Goal: Information Seeking & Learning: Learn about a topic

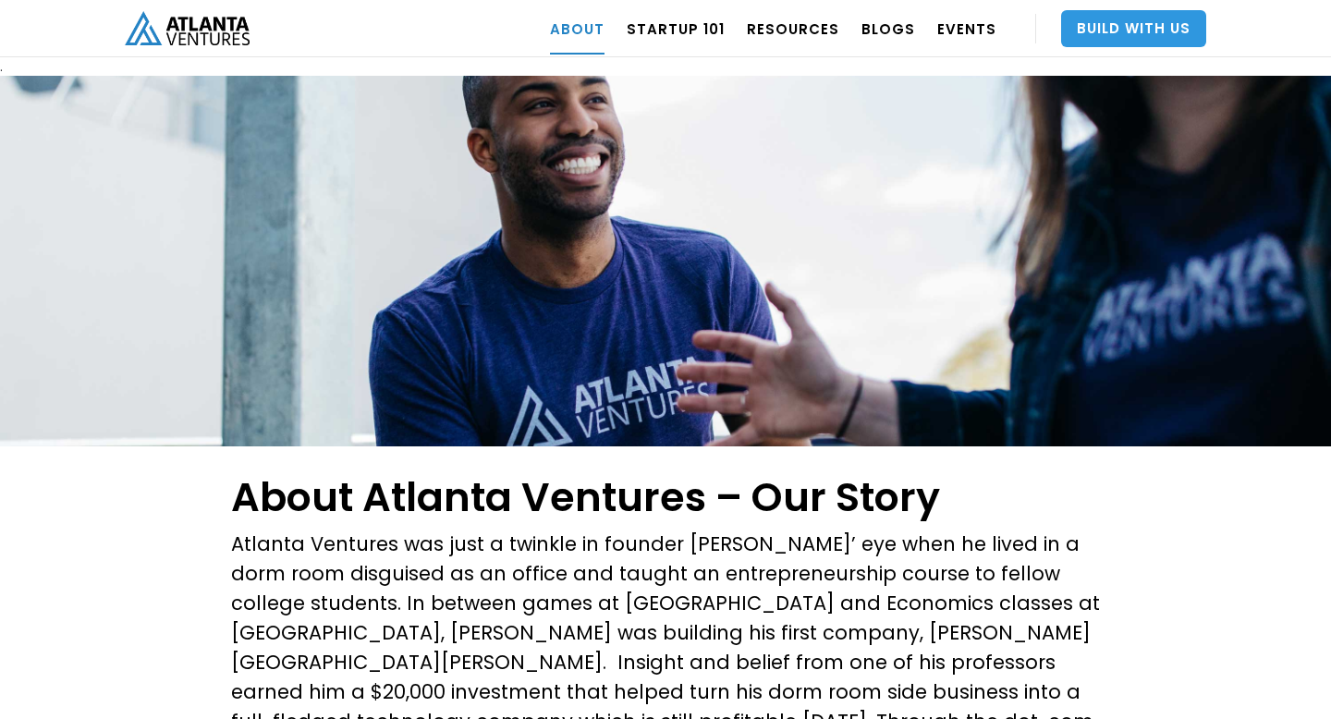
click at [1153, 23] on link "Build With Us" at bounding box center [1133, 28] width 145 height 37
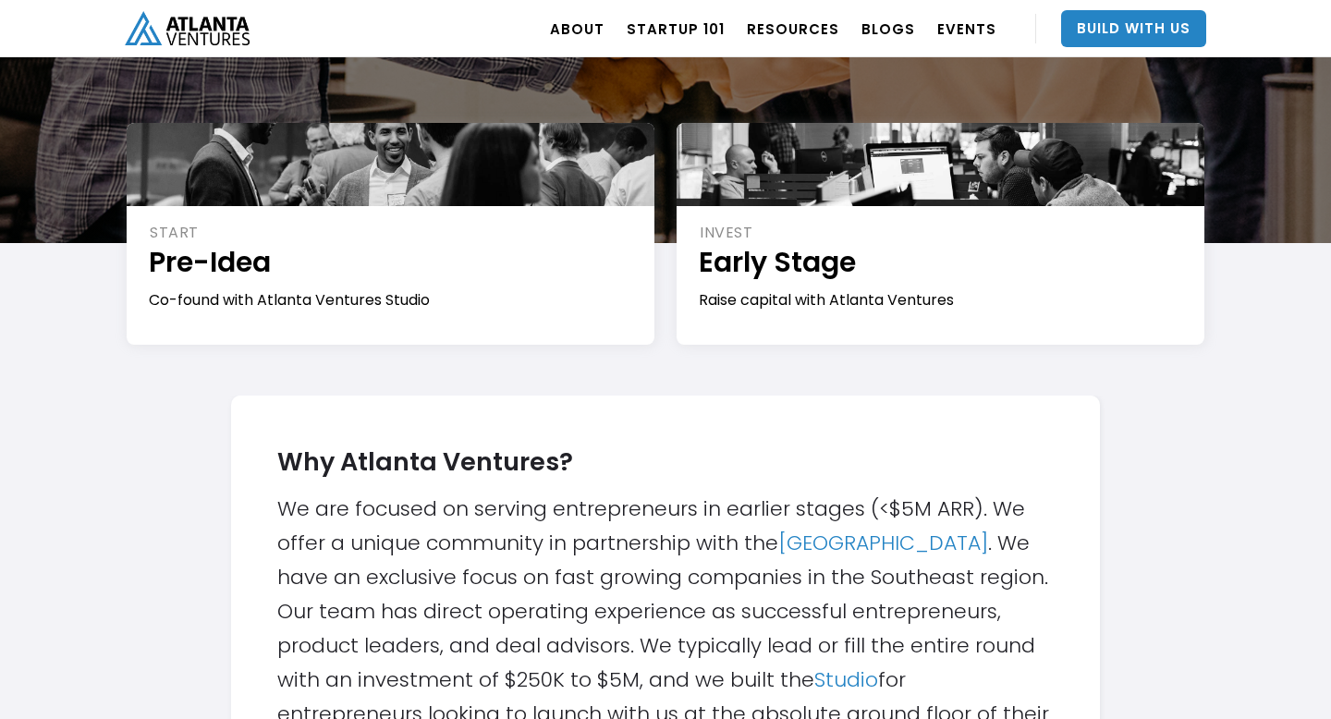
scroll to position [299, 0]
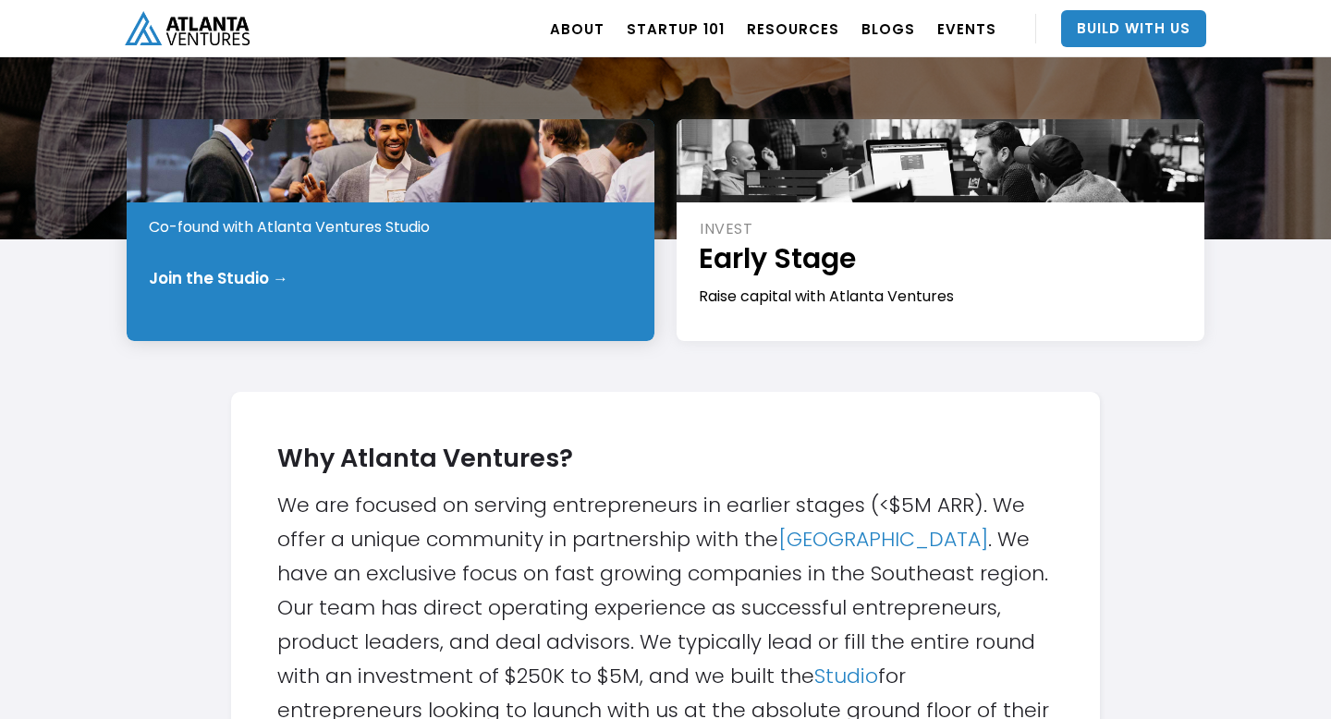
click at [276, 276] on div "Join the Studio →" at bounding box center [219, 278] width 140 height 18
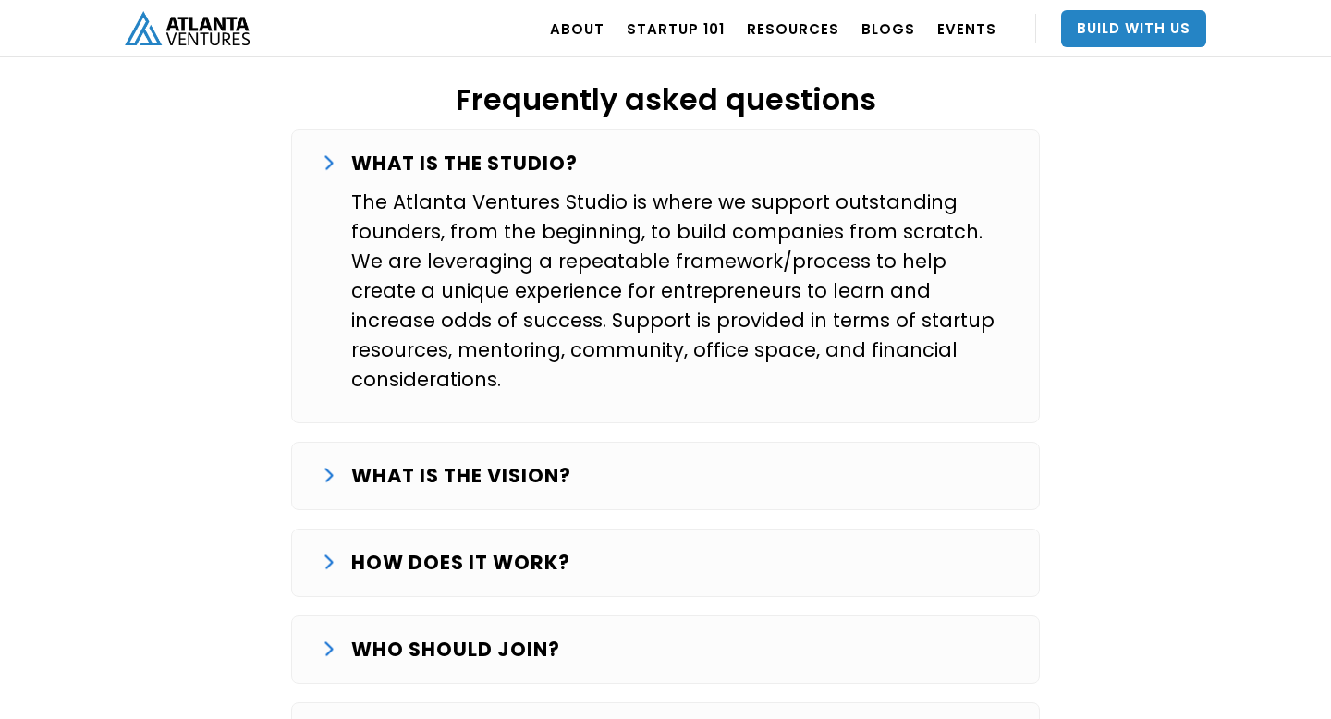
scroll to position [3029, 0]
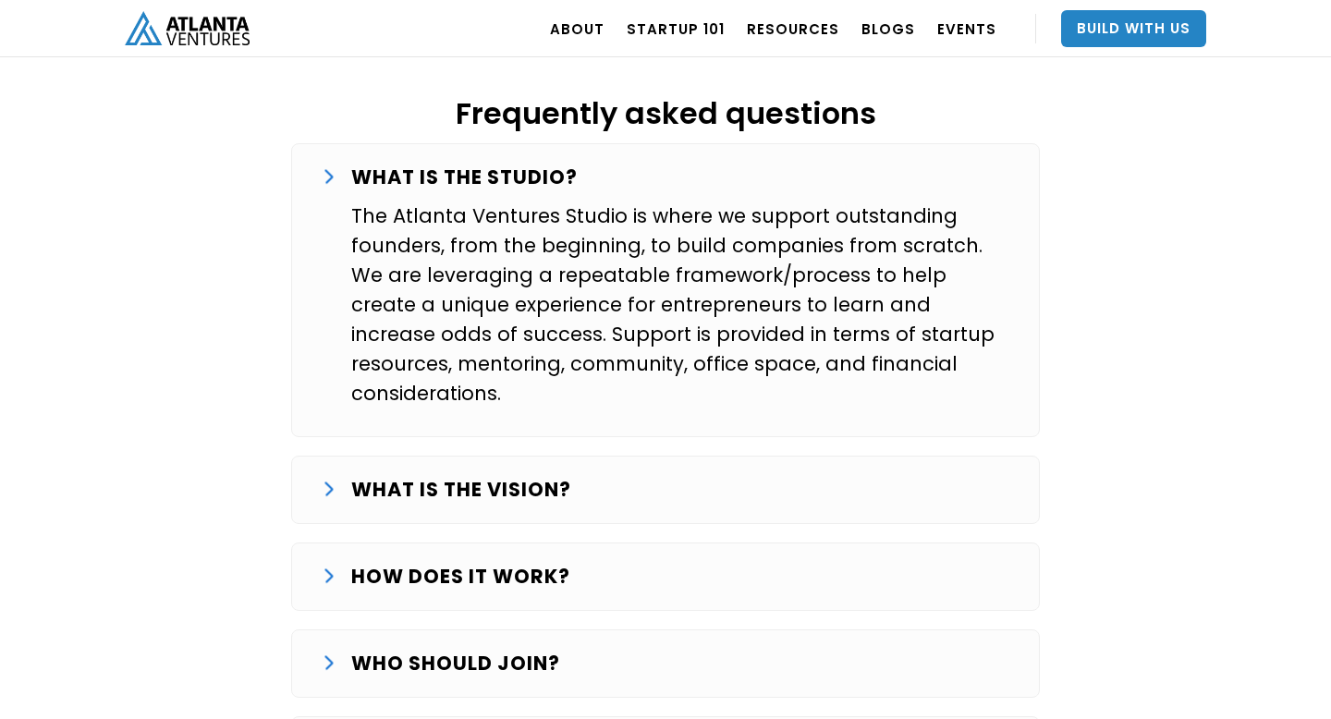
click at [514, 476] on strong "WHAT IS THE VISION?" at bounding box center [461, 489] width 220 height 27
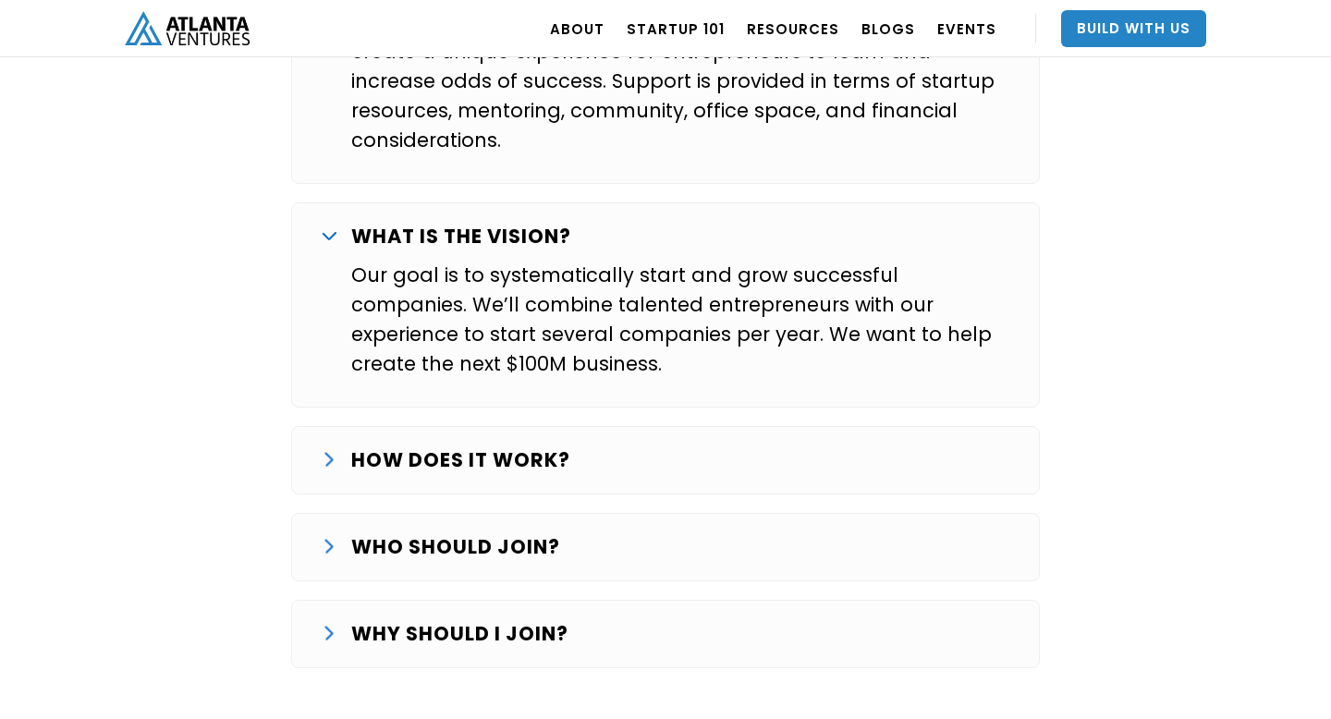
scroll to position [3294, 0]
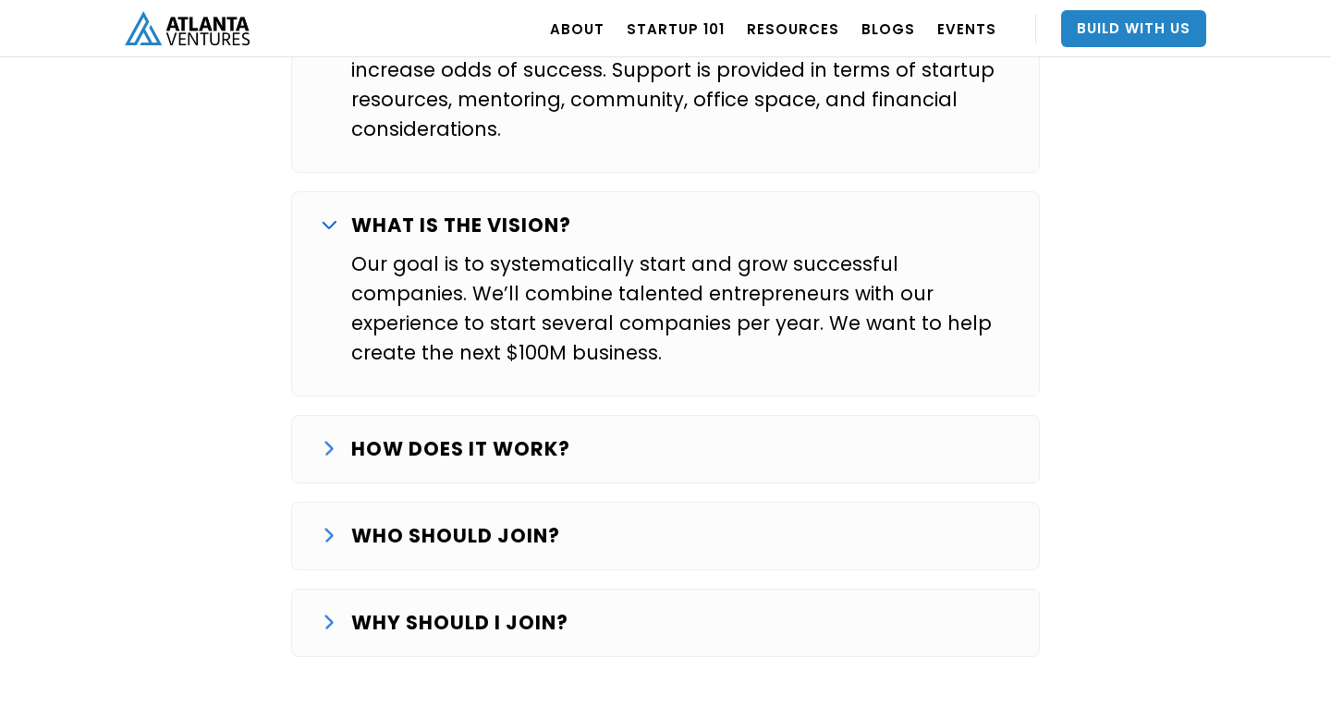
click at [436, 436] on strong "HOW DOES IT WORK?" at bounding box center [460, 449] width 219 height 27
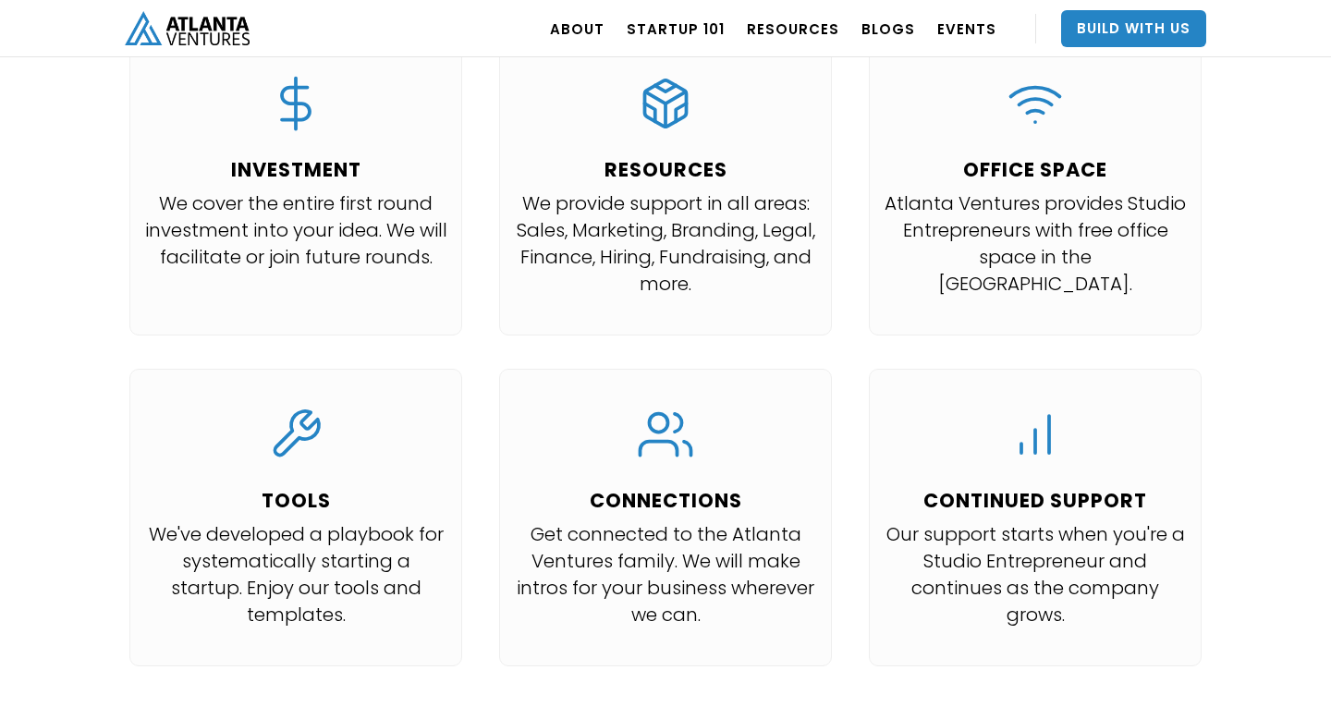
scroll to position [0, 0]
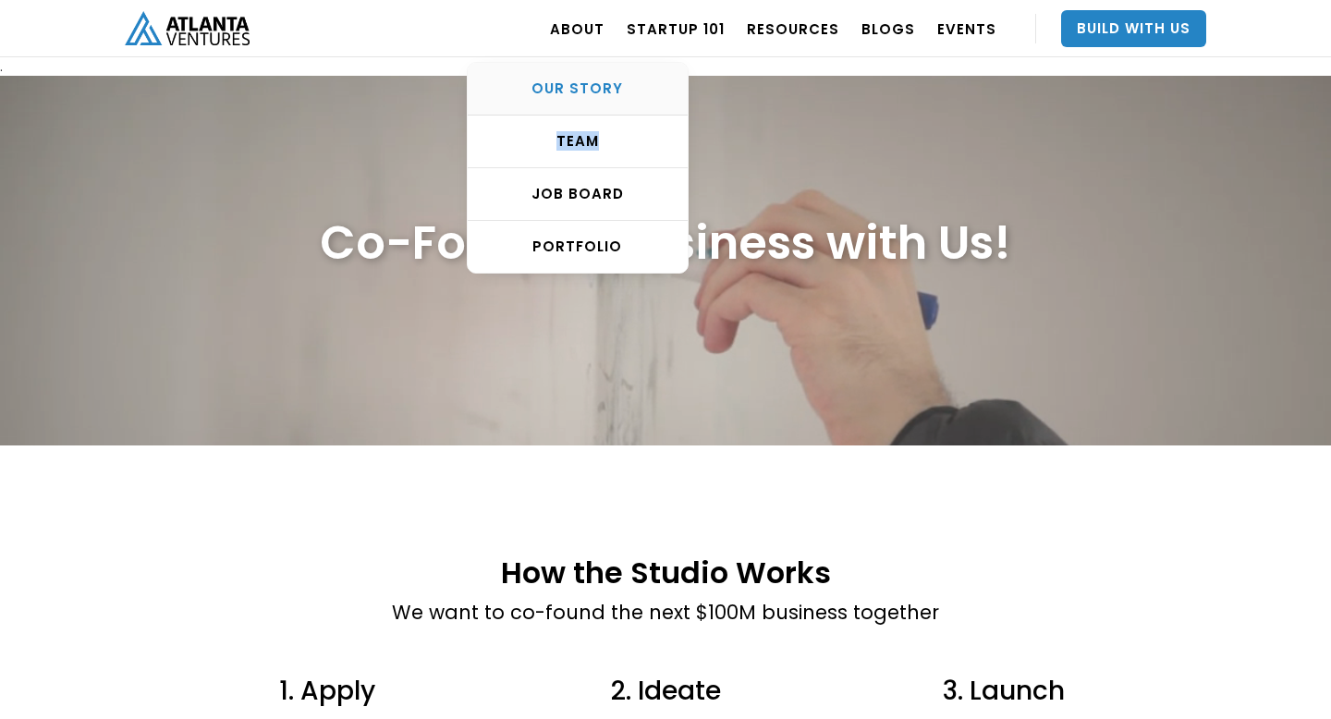
click at [589, 86] on div "OUR STORY" at bounding box center [578, 89] width 220 height 18
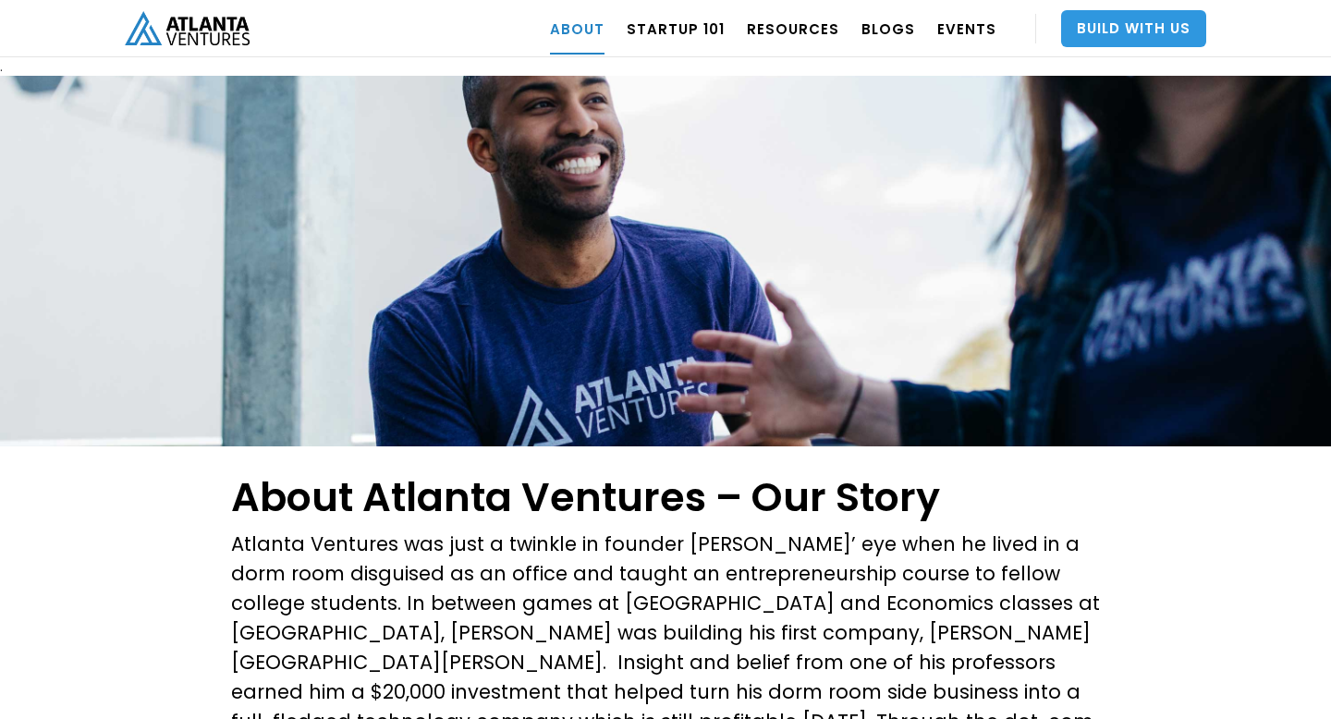
click at [1163, 21] on link "Build With Us" at bounding box center [1133, 28] width 145 height 37
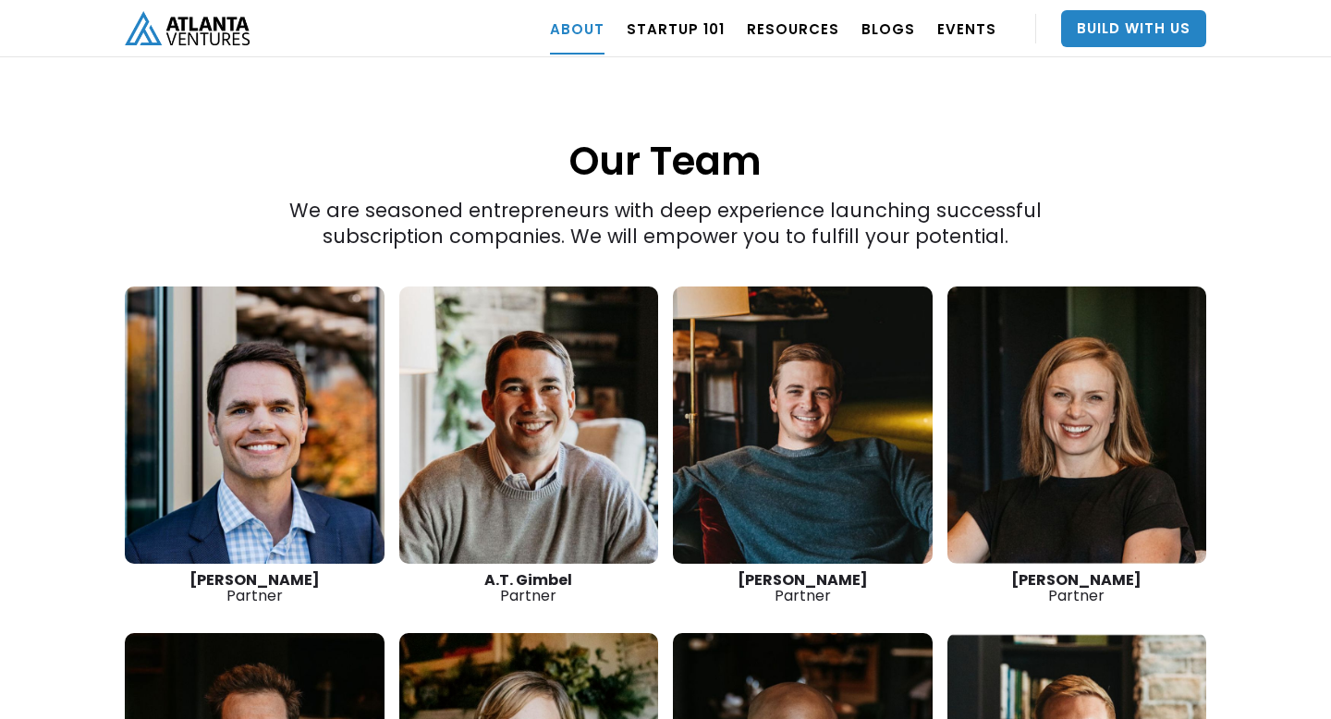
scroll to position [2614, 0]
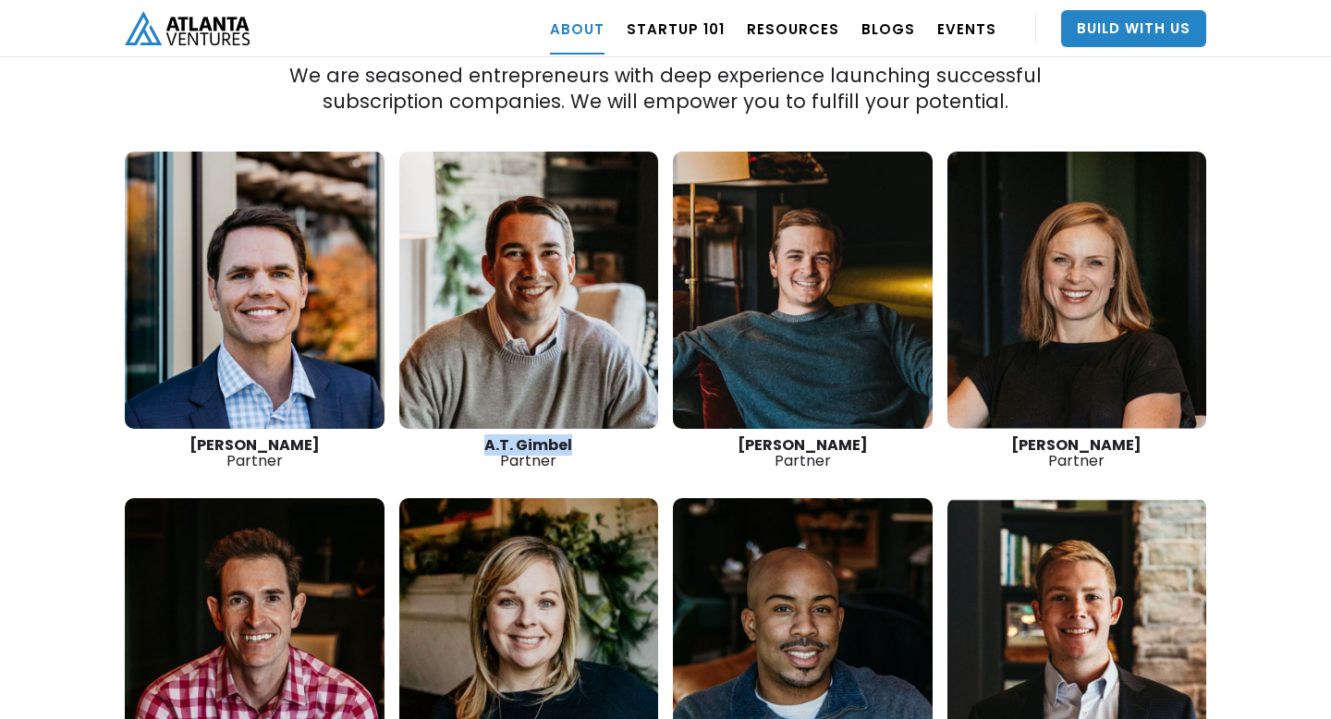
drag, startPoint x: 578, startPoint y: 384, endPoint x: 487, endPoint y: 386, distance: 90.6
click at [487, 437] on div "A.T. Gimbel Partner" at bounding box center [529, 452] width 260 height 31
copy strong "A.T. Gimbel"
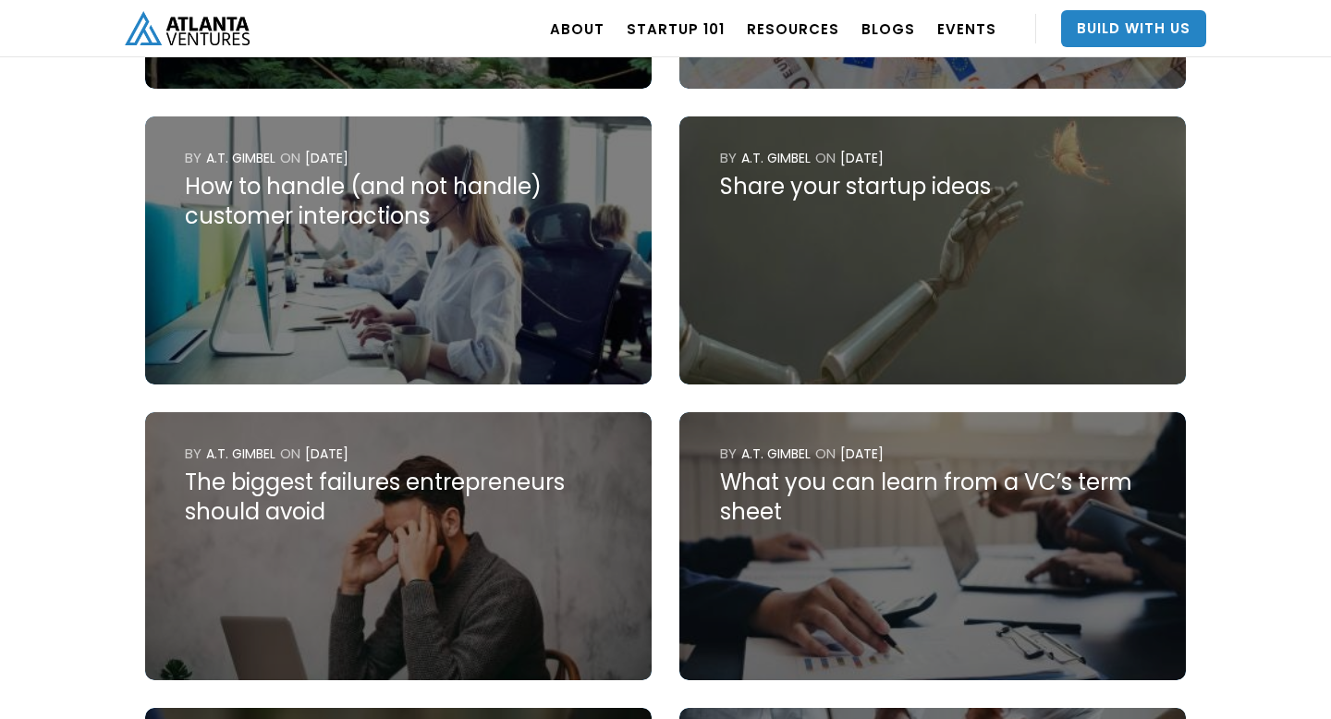
scroll to position [1682, 0]
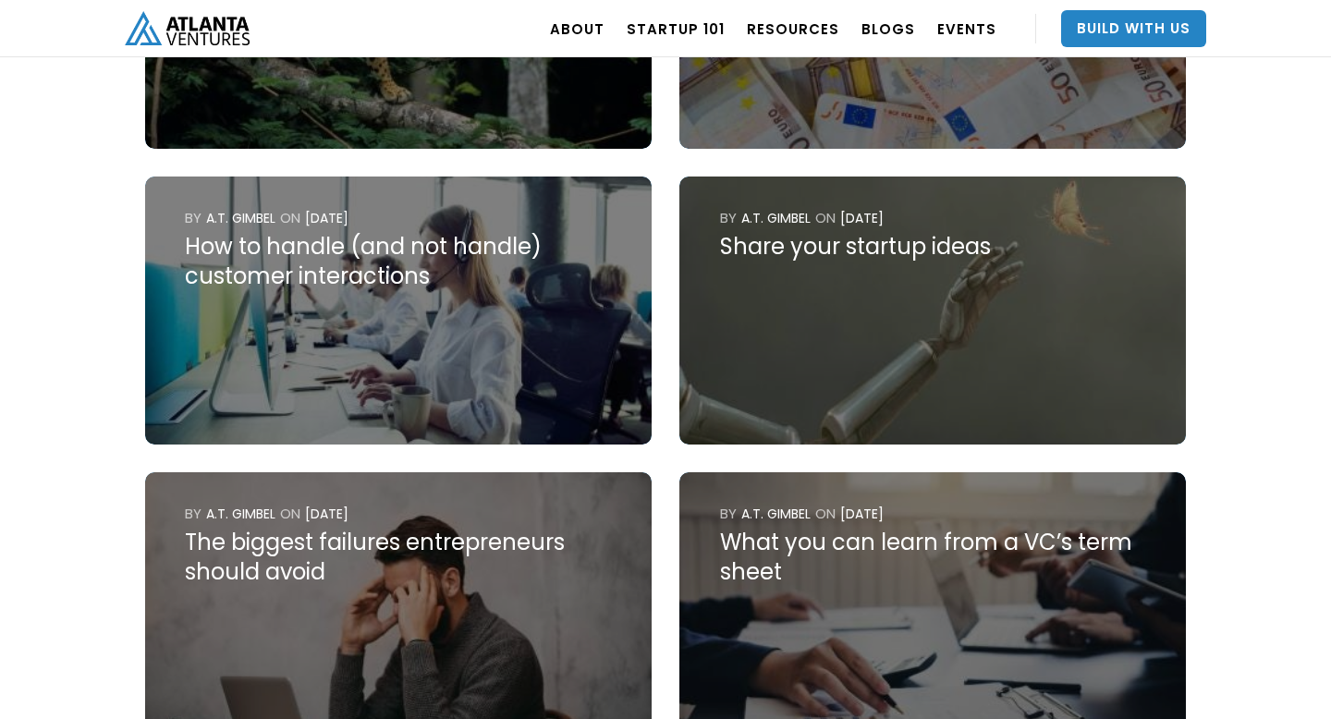
click at [882, 245] on div "Share your startup ideas" at bounding box center [933, 247] width 426 height 30
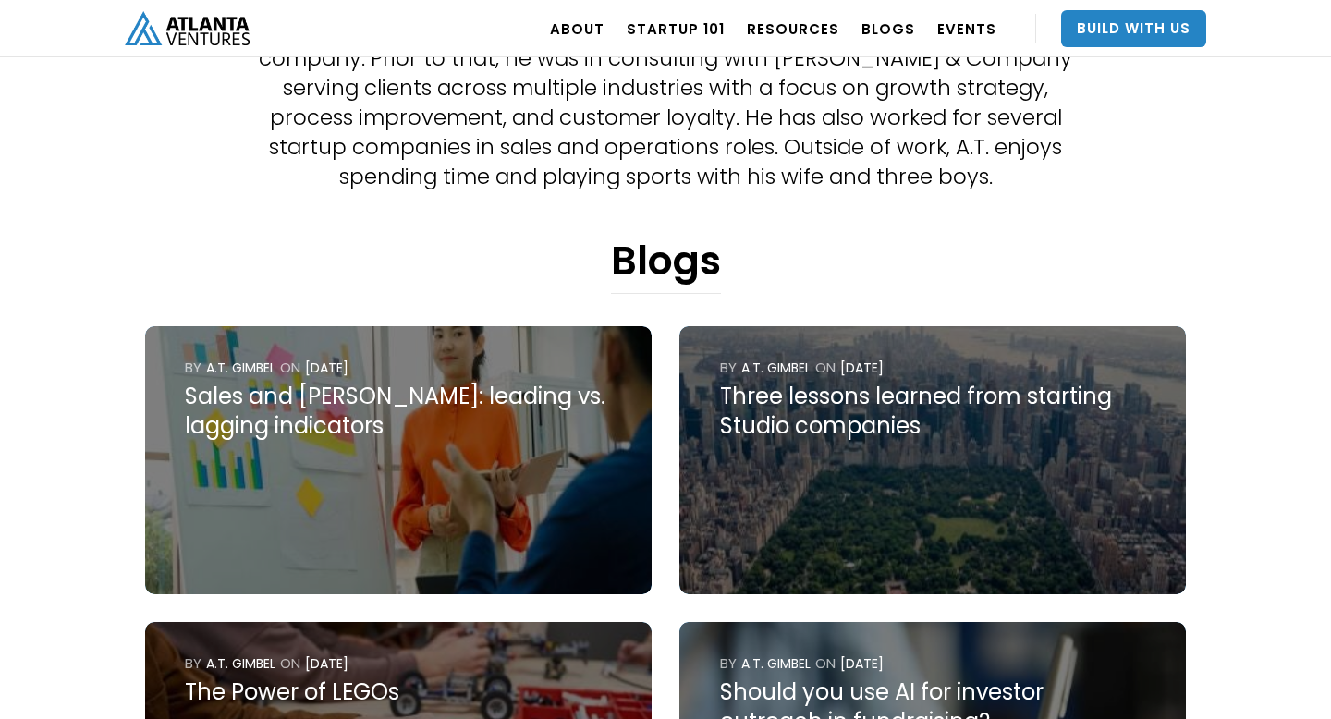
scroll to position [669, 0]
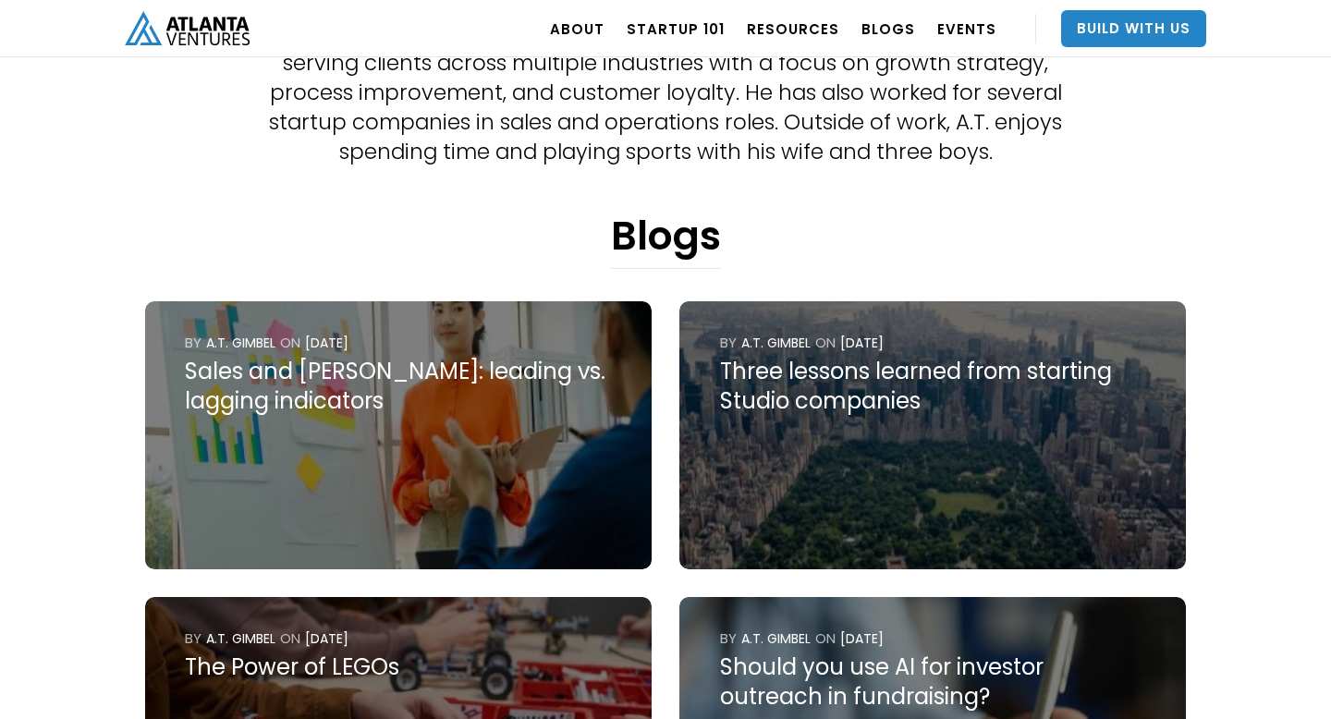
click at [951, 453] on img at bounding box center [933, 435] width 507 height 268
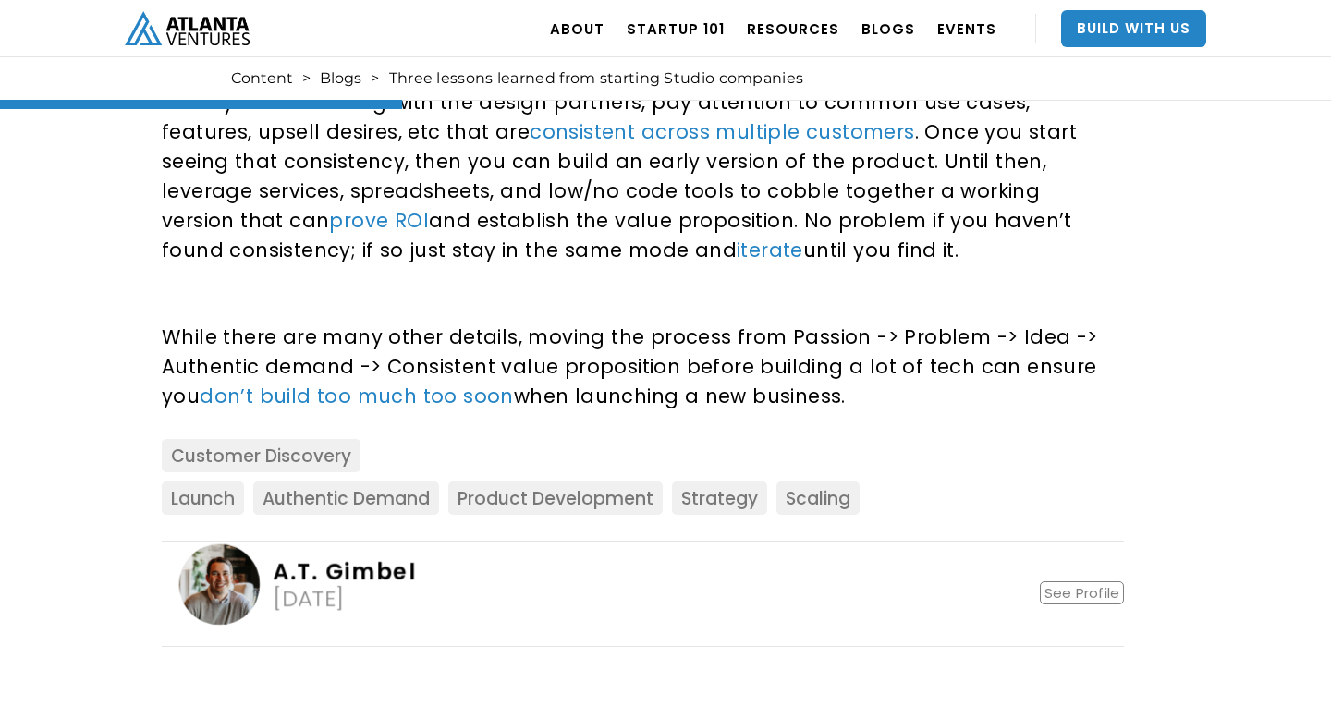
scroll to position [490, 0]
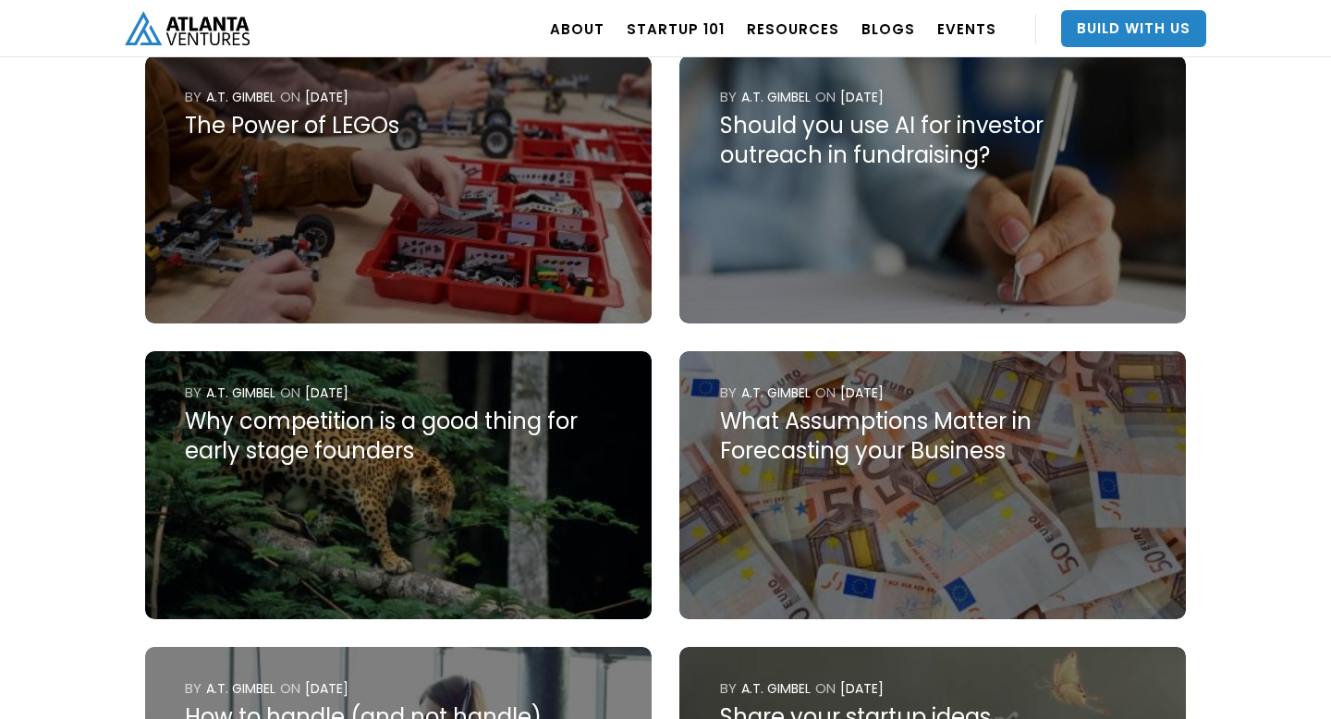
scroll to position [1268, 0]
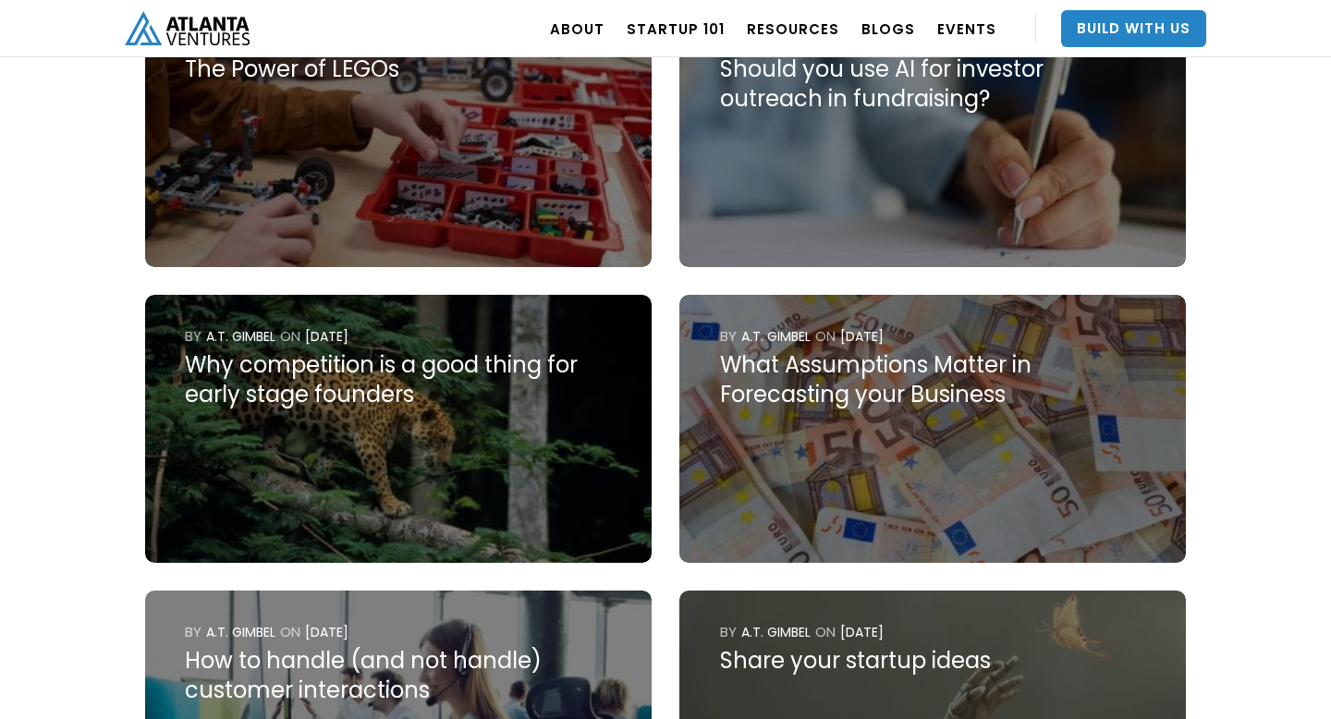
click at [909, 152] on img at bounding box center [933, 133] width 507 height 268
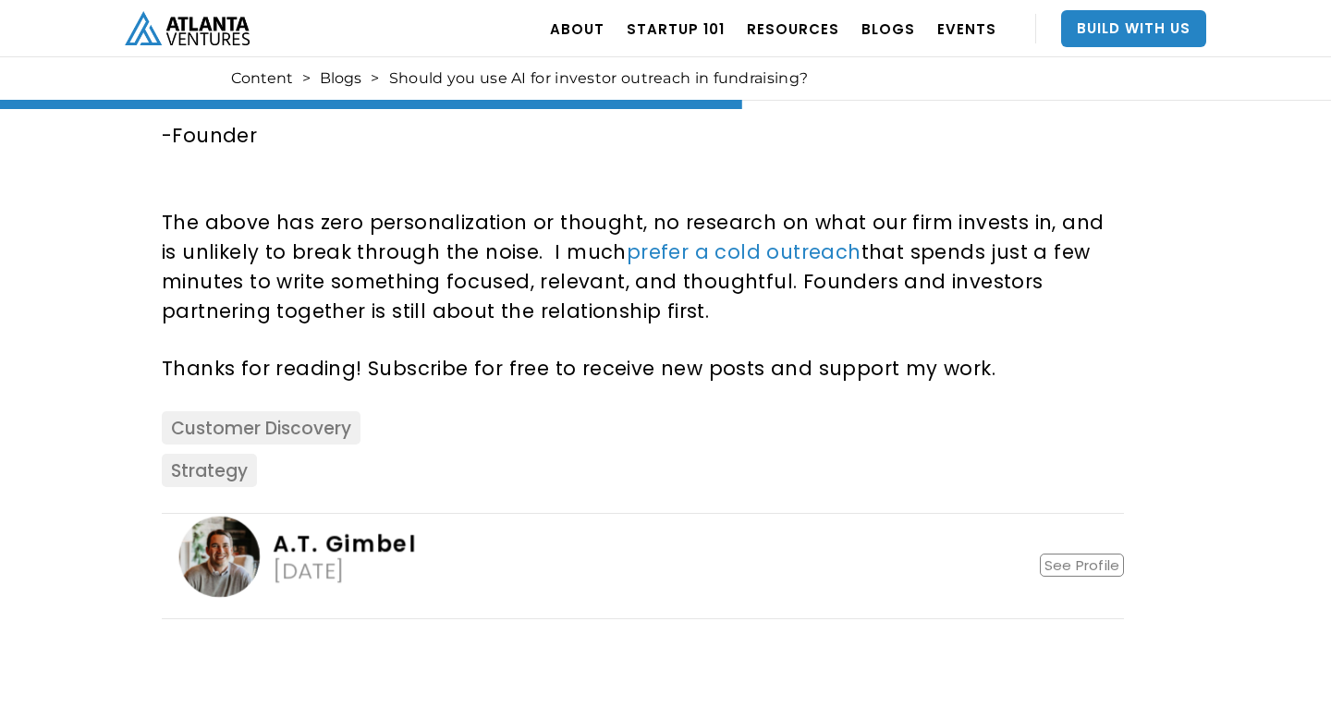
scroll to position [2141, 0]
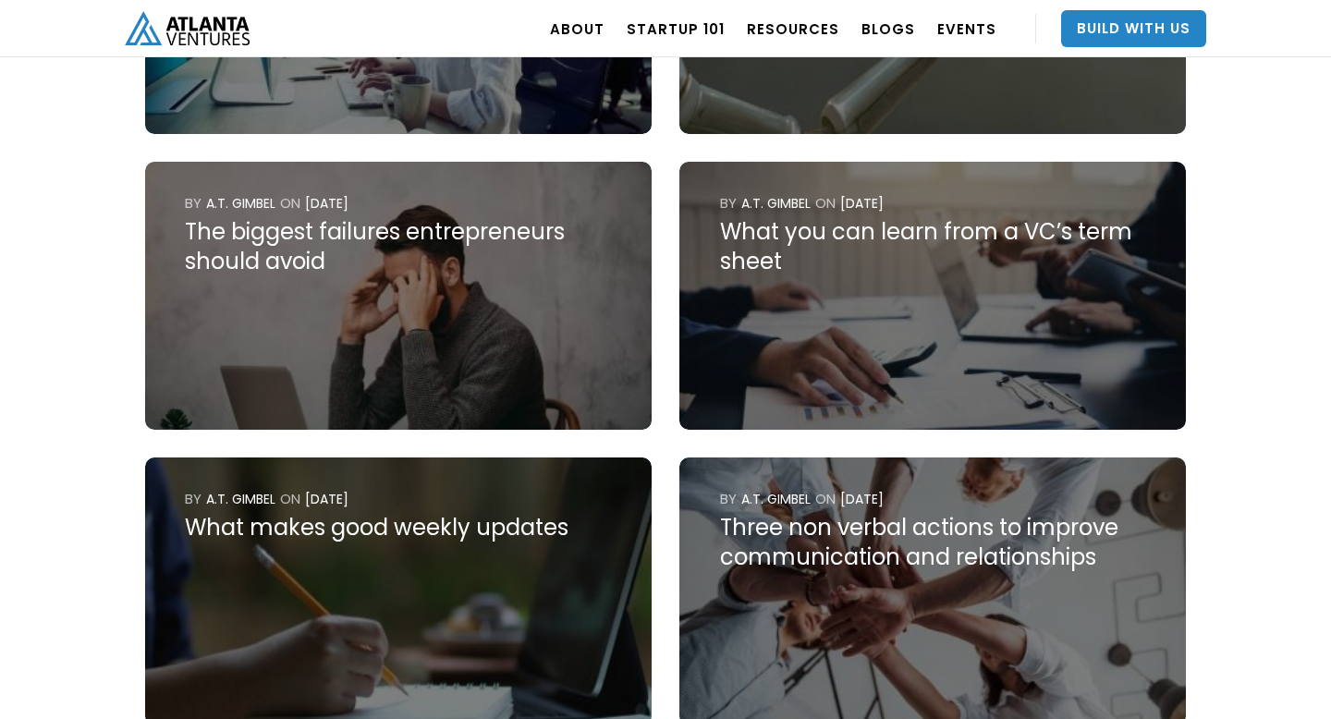
scroll to position [2004, 0]
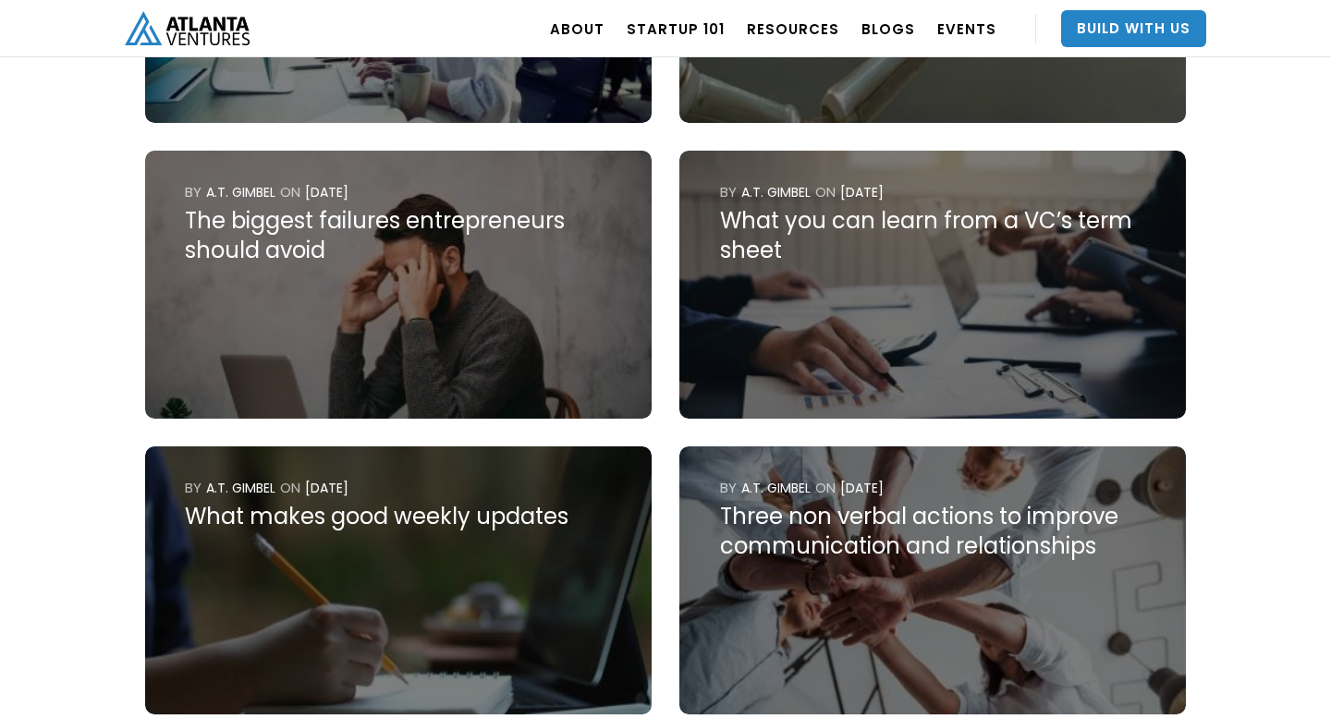
click at [383, 303] on img at bounding box center [398, 285] width 507 height 268
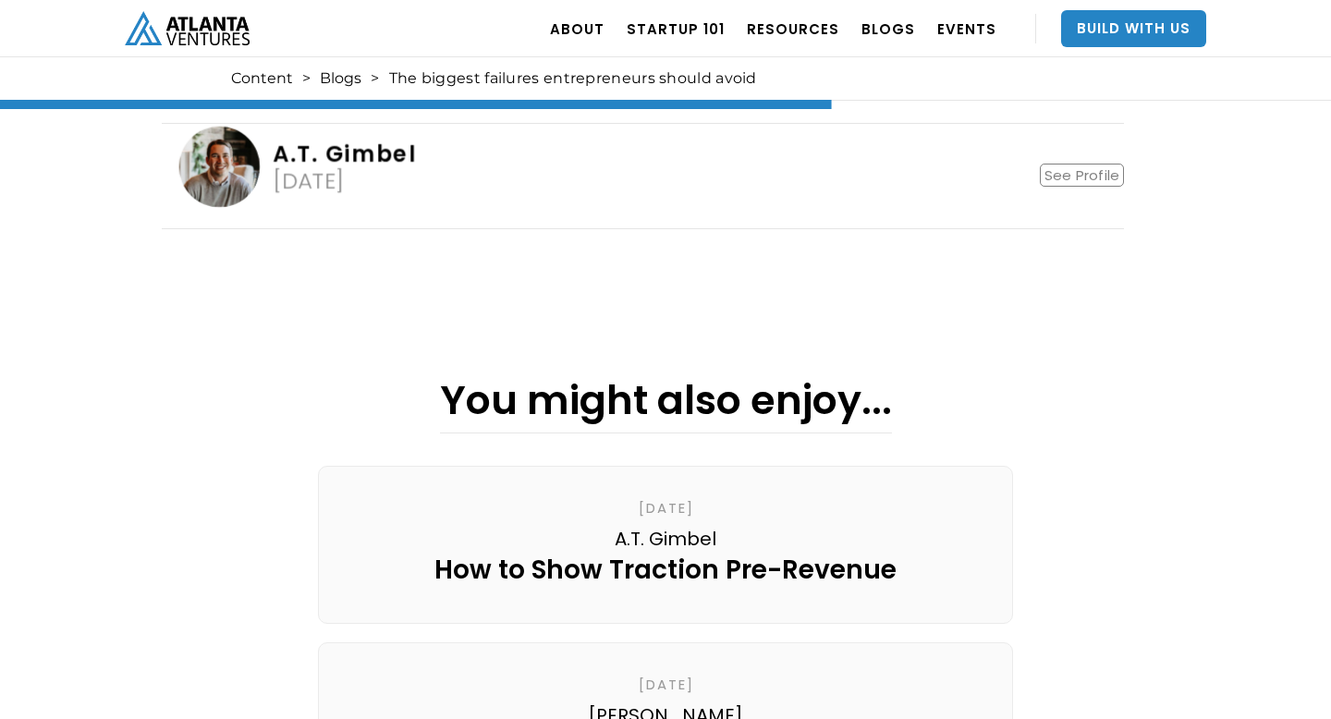
scroll to position [2055, 0]
